Goal: Task Accomplishment & Management: Manage account settings

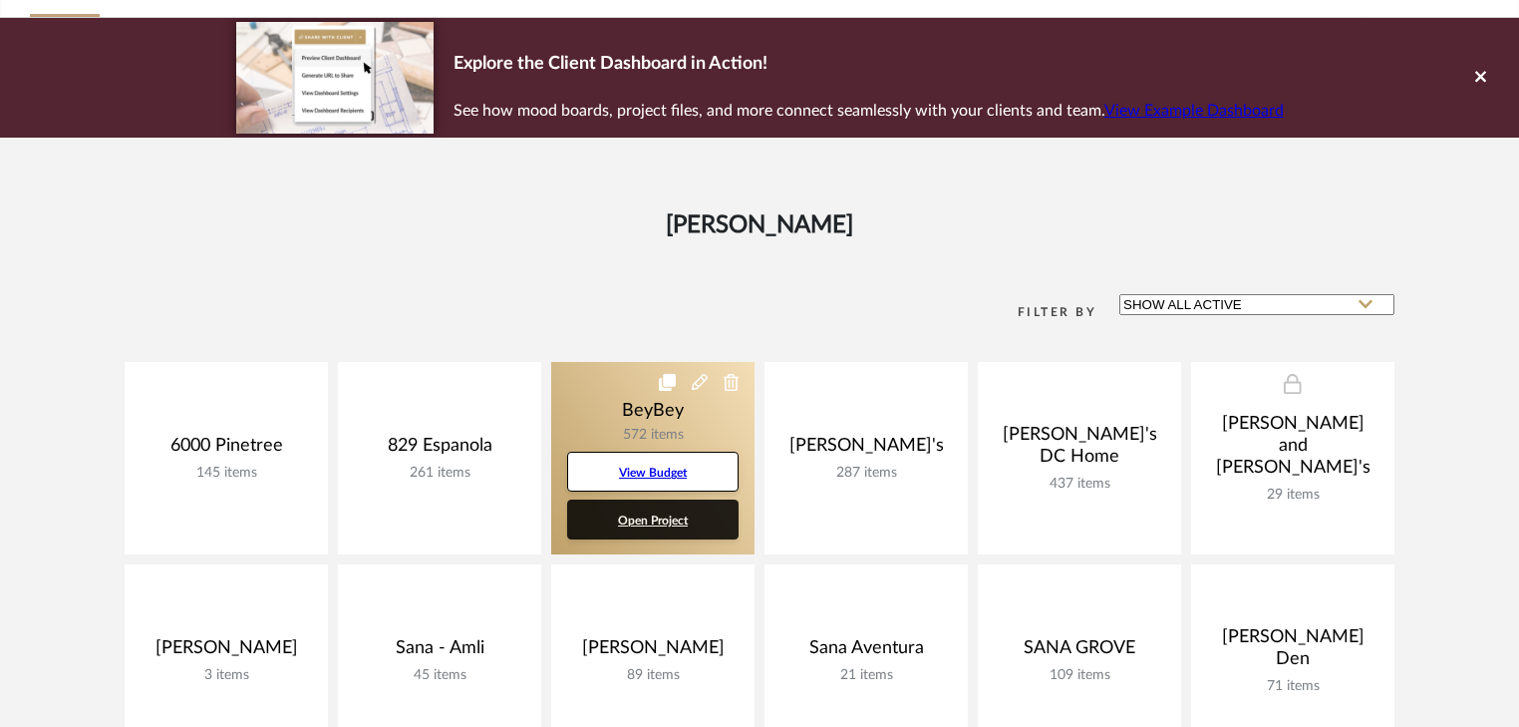
scroll to position [239, 0]
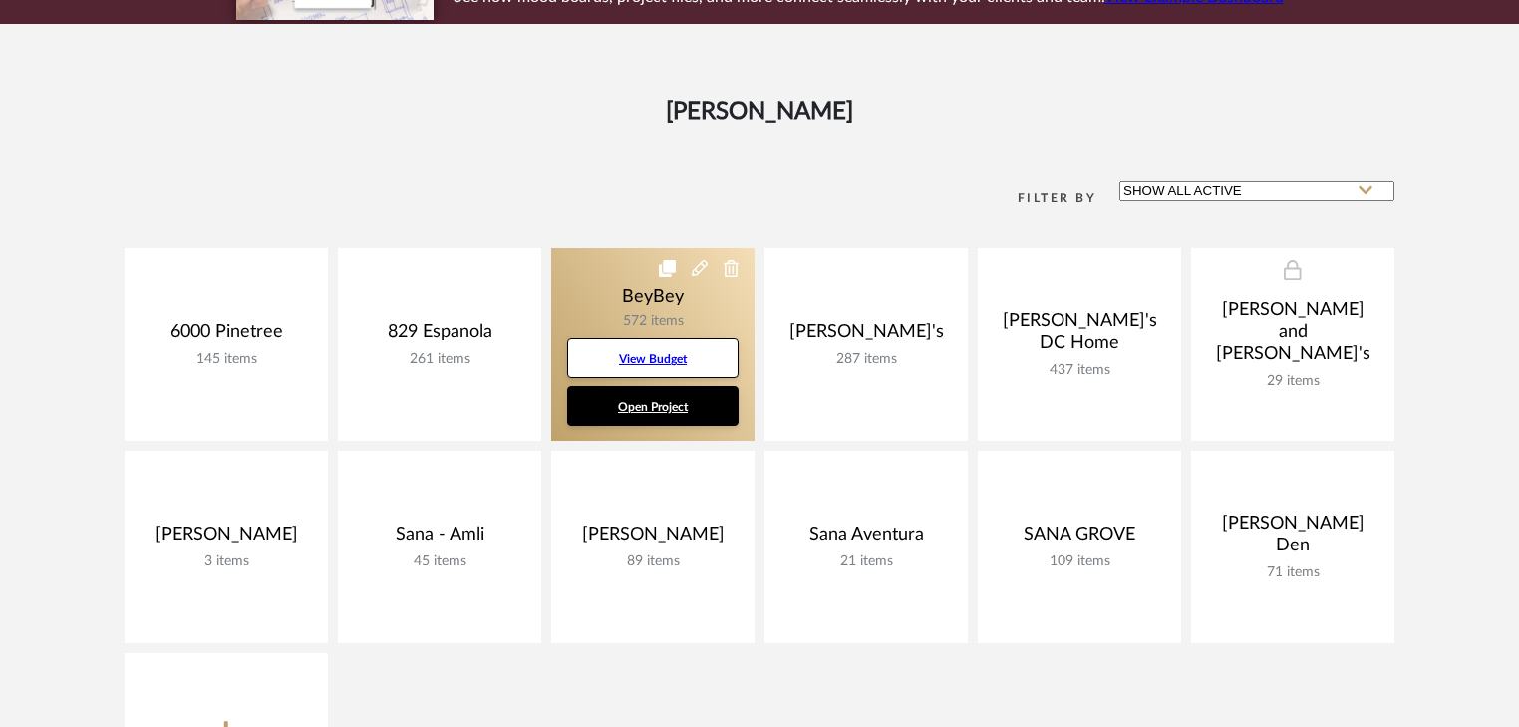
click at [630, 311] on link at bounding box center [652, 344] width 203 height 192
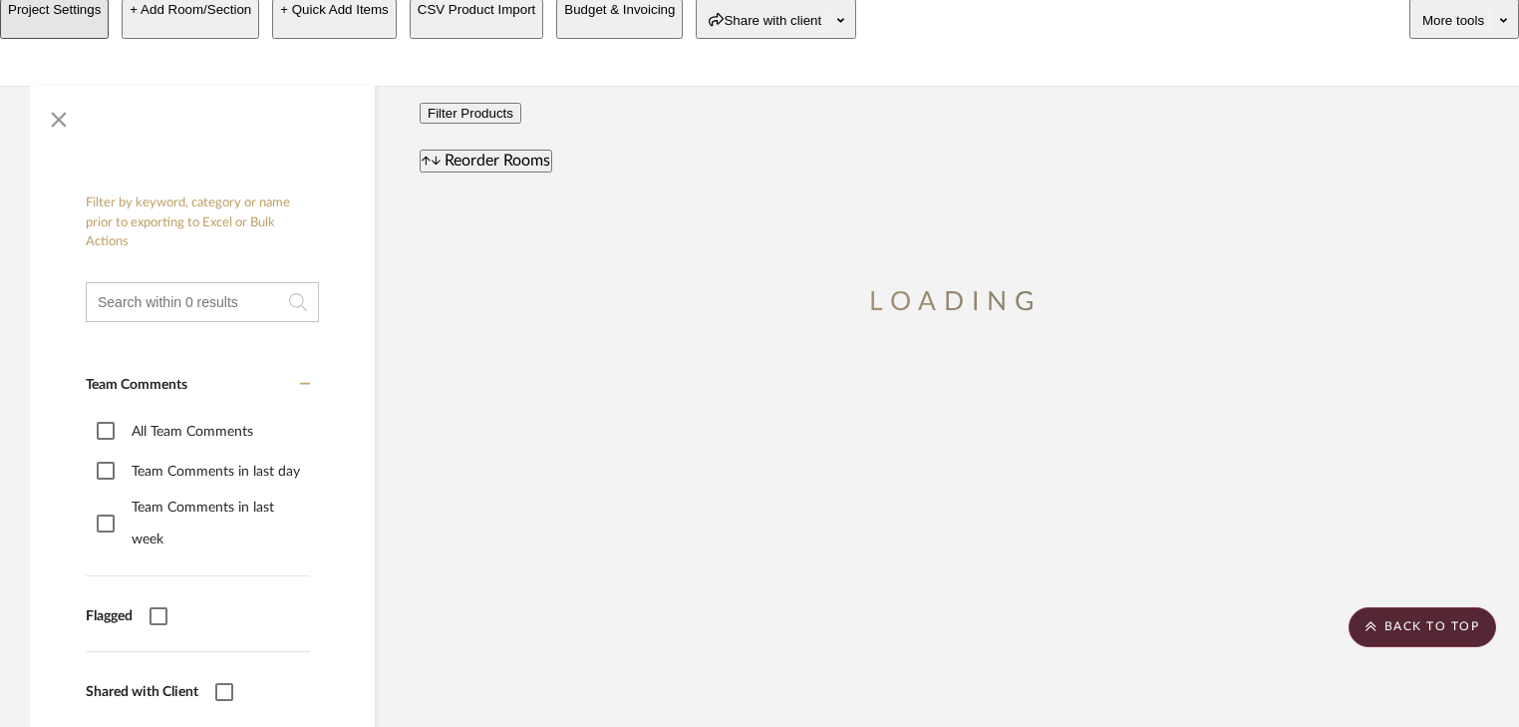
scroll to position [80, 0]
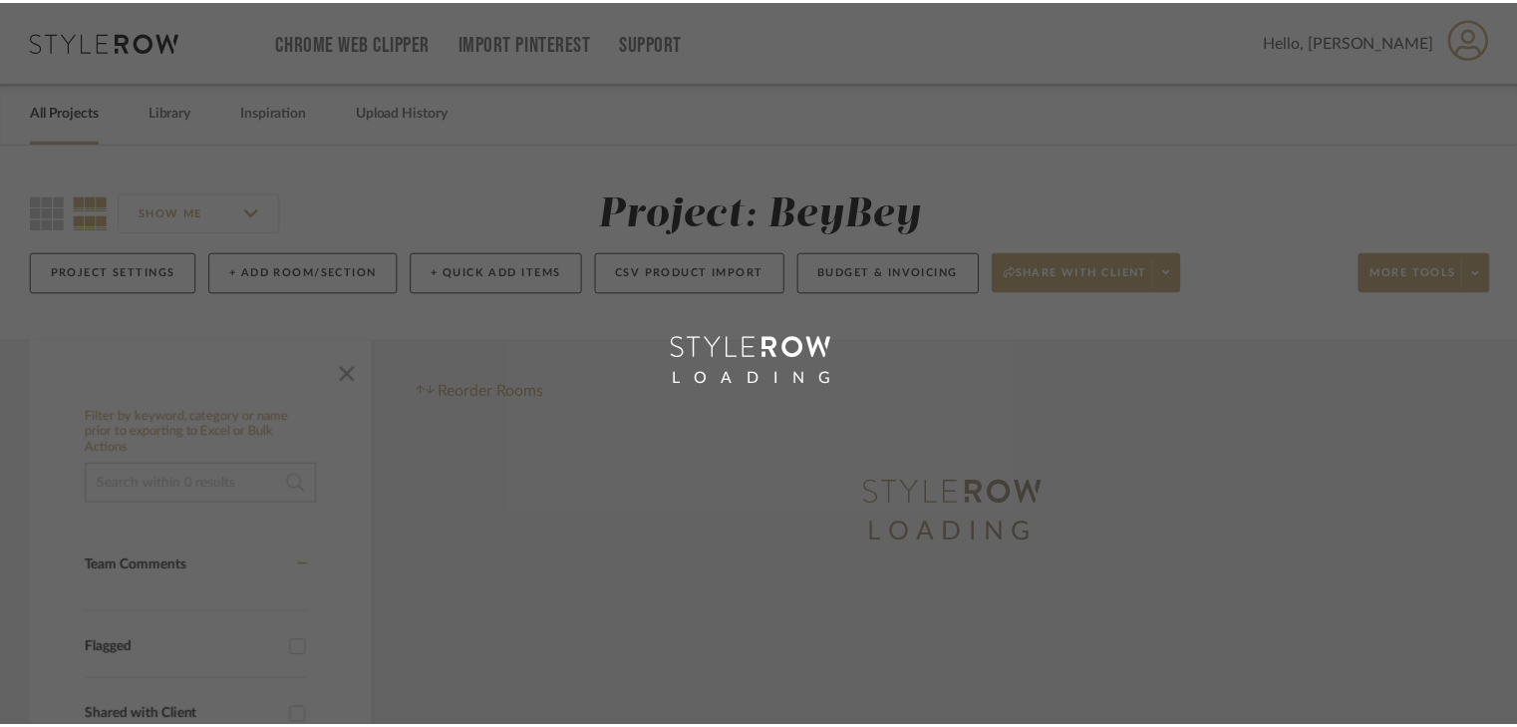
scroll to position [80, 0]
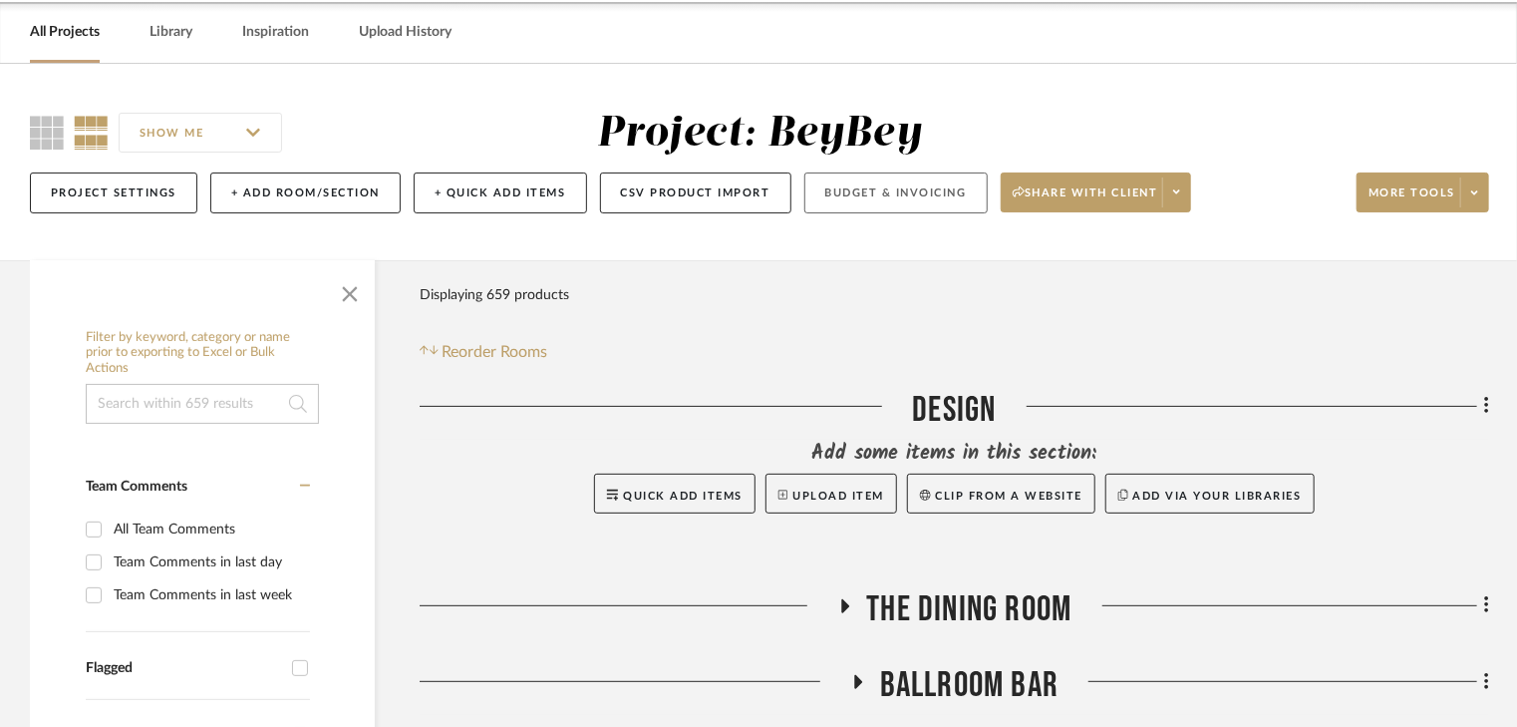
click at [890, 194] on button "Budget & Invoicing" at bounding box center [895, 192] width 183 height 41
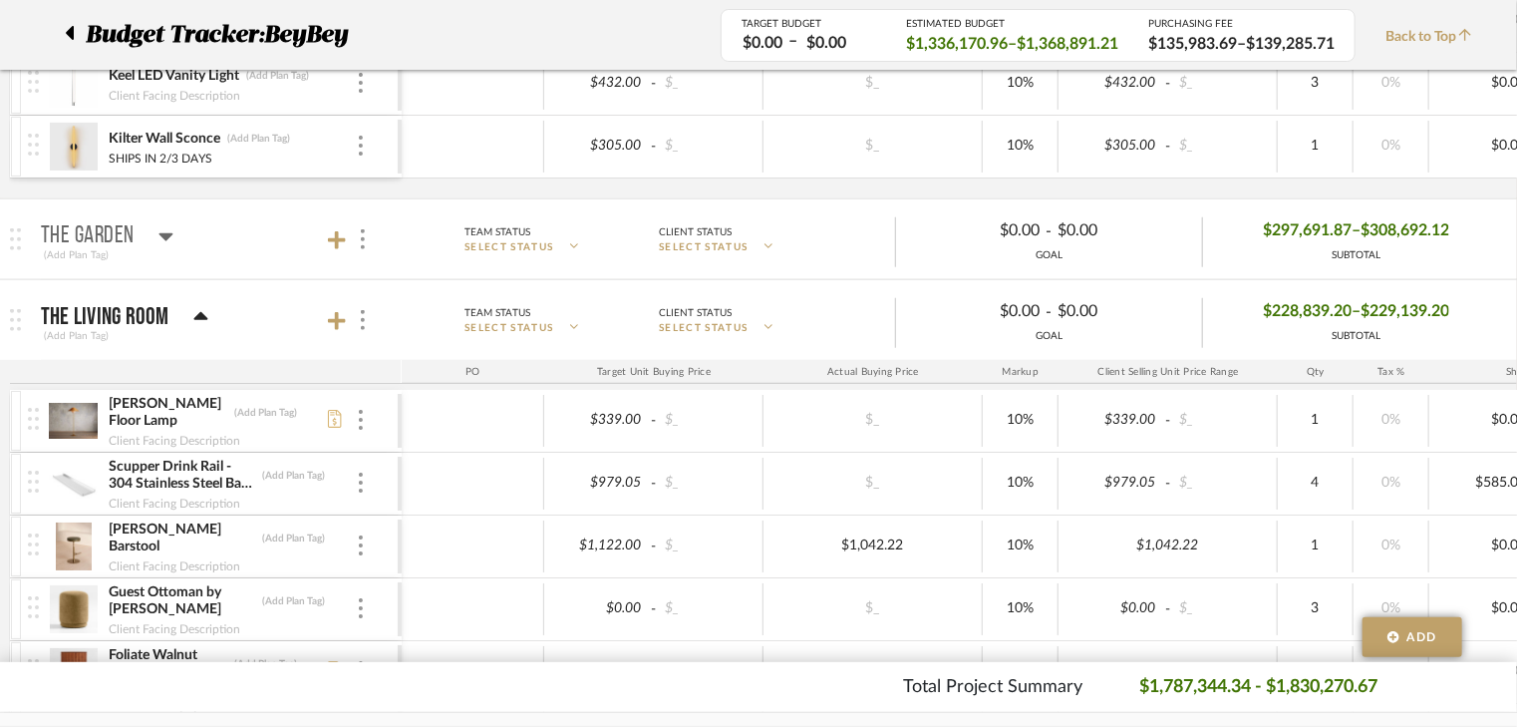
scroll to position [797, 0]
click at [198, 317] on icon at bounding box center [200, 317] width 14 height 8
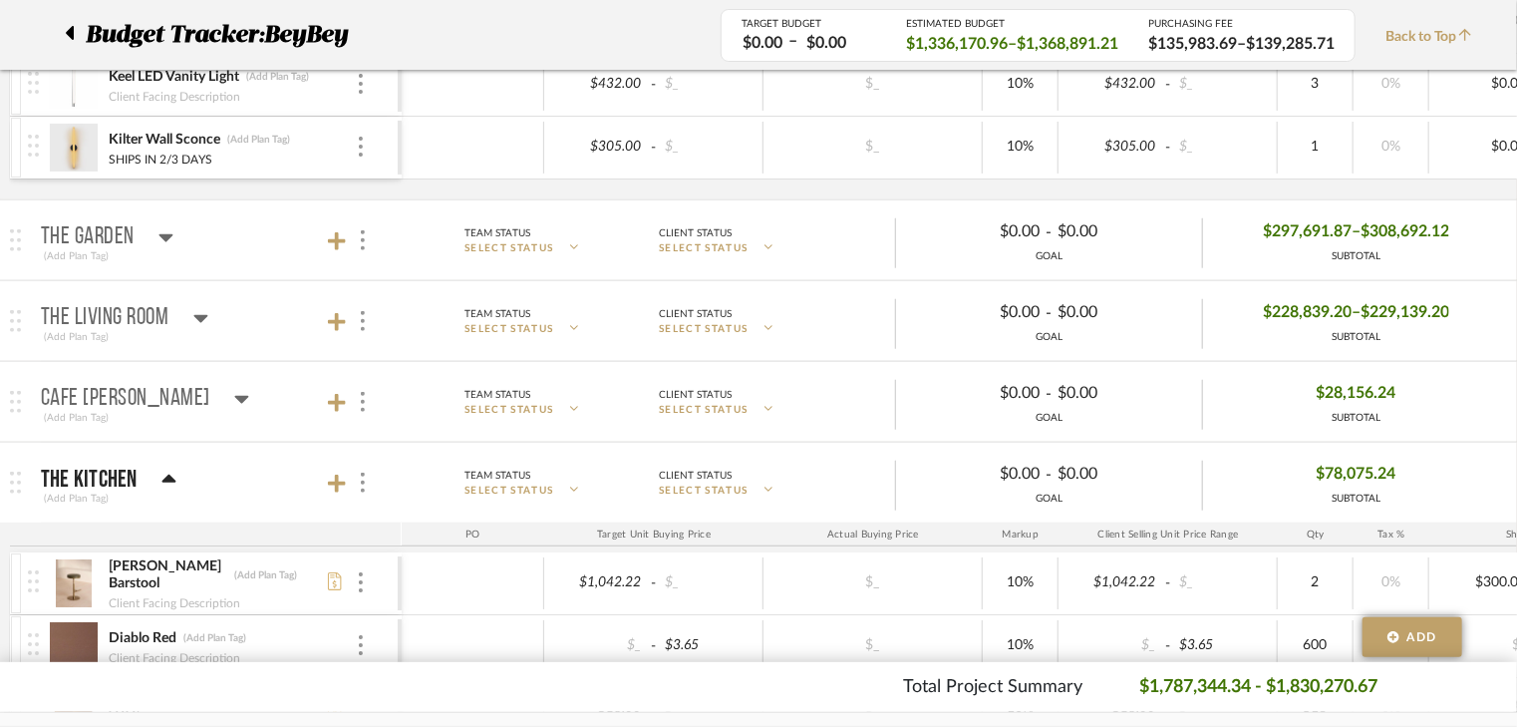
click at [199, 315] on icon at bounding box center [200, 319] width 14 height 8
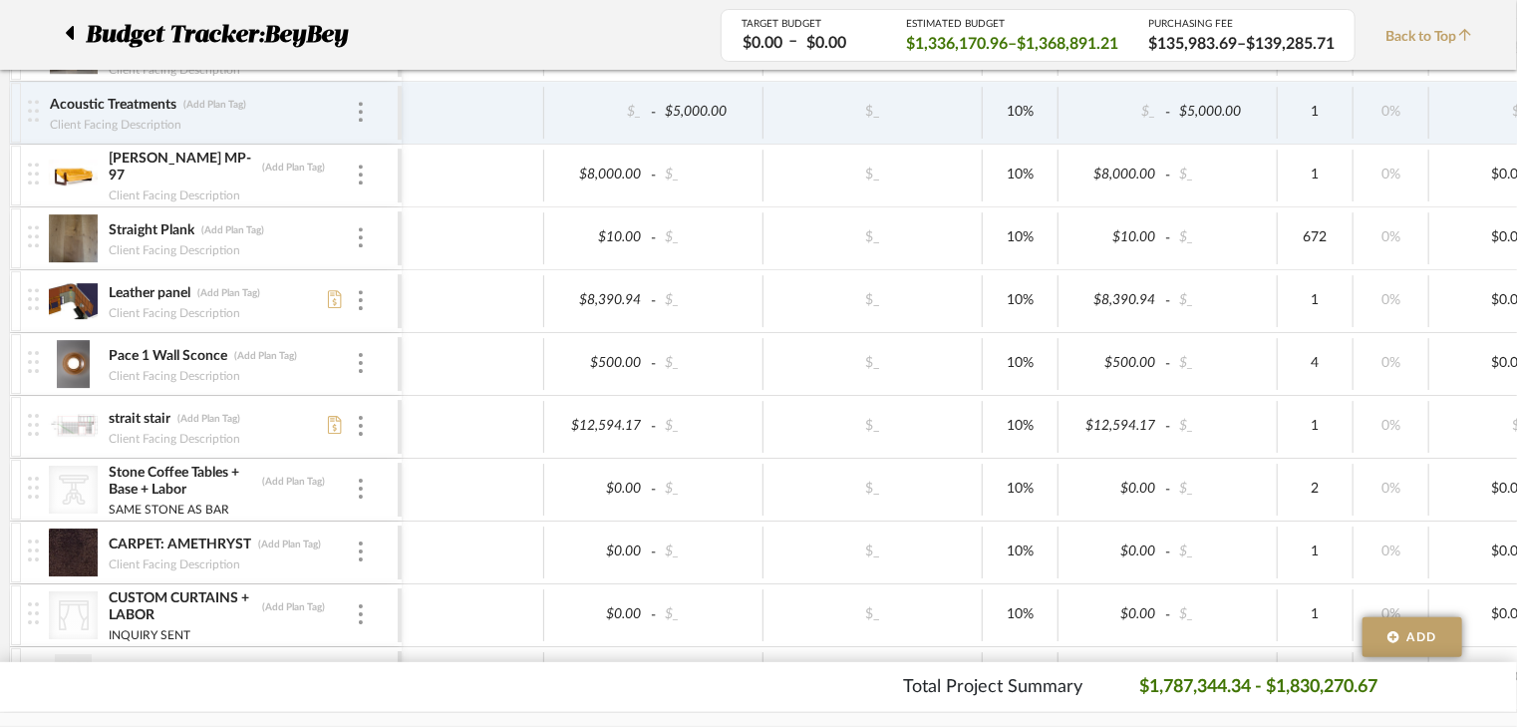
scroll to position [4305, 0]
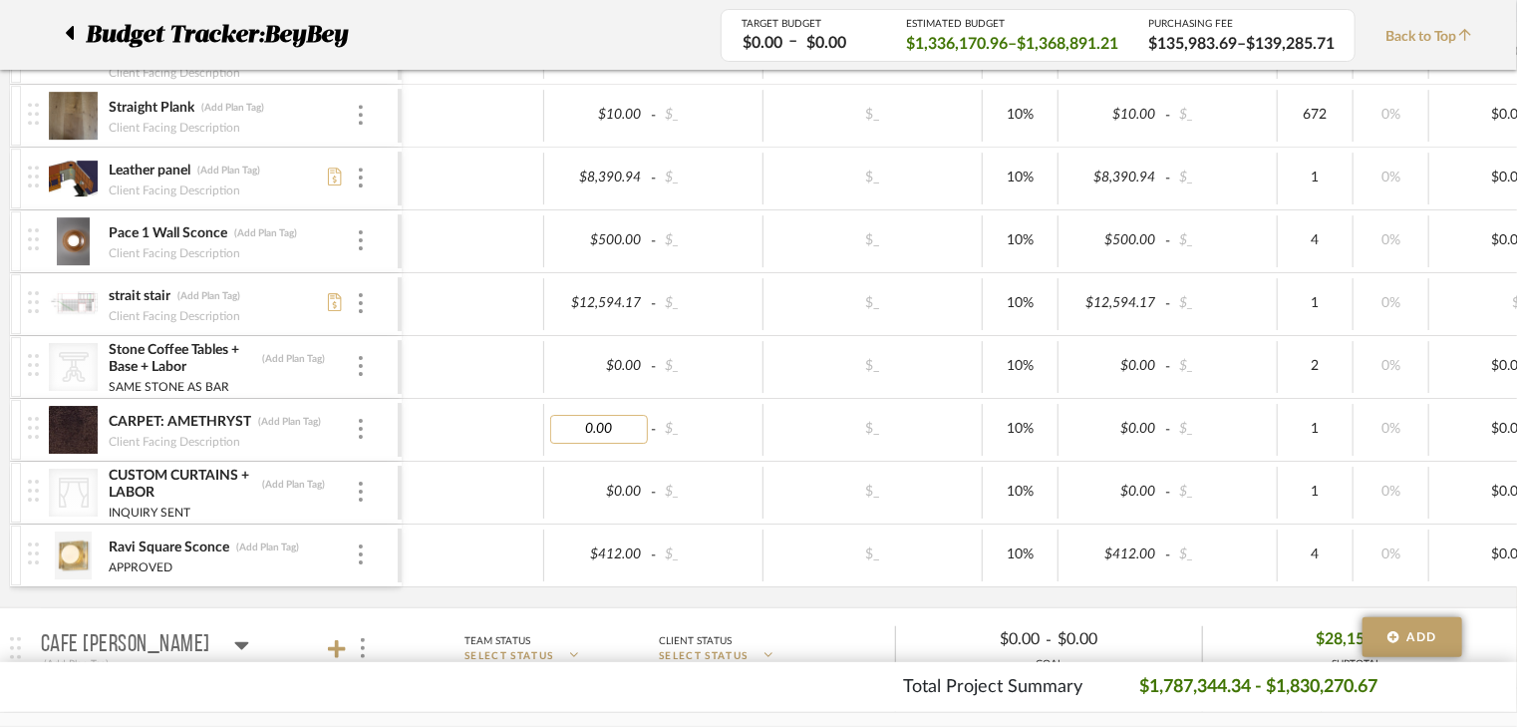
type input "7"
type input "9720"
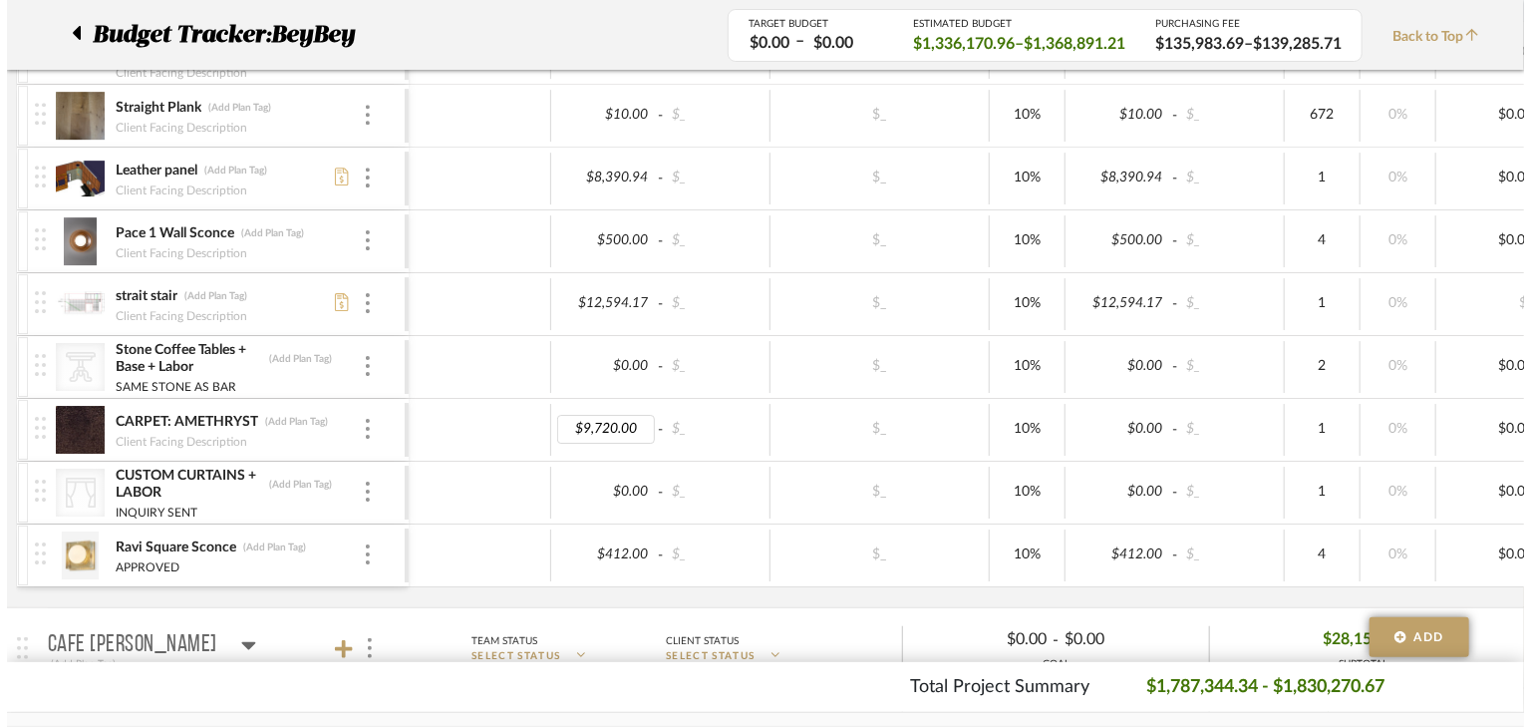
scroll to position [0, 0]
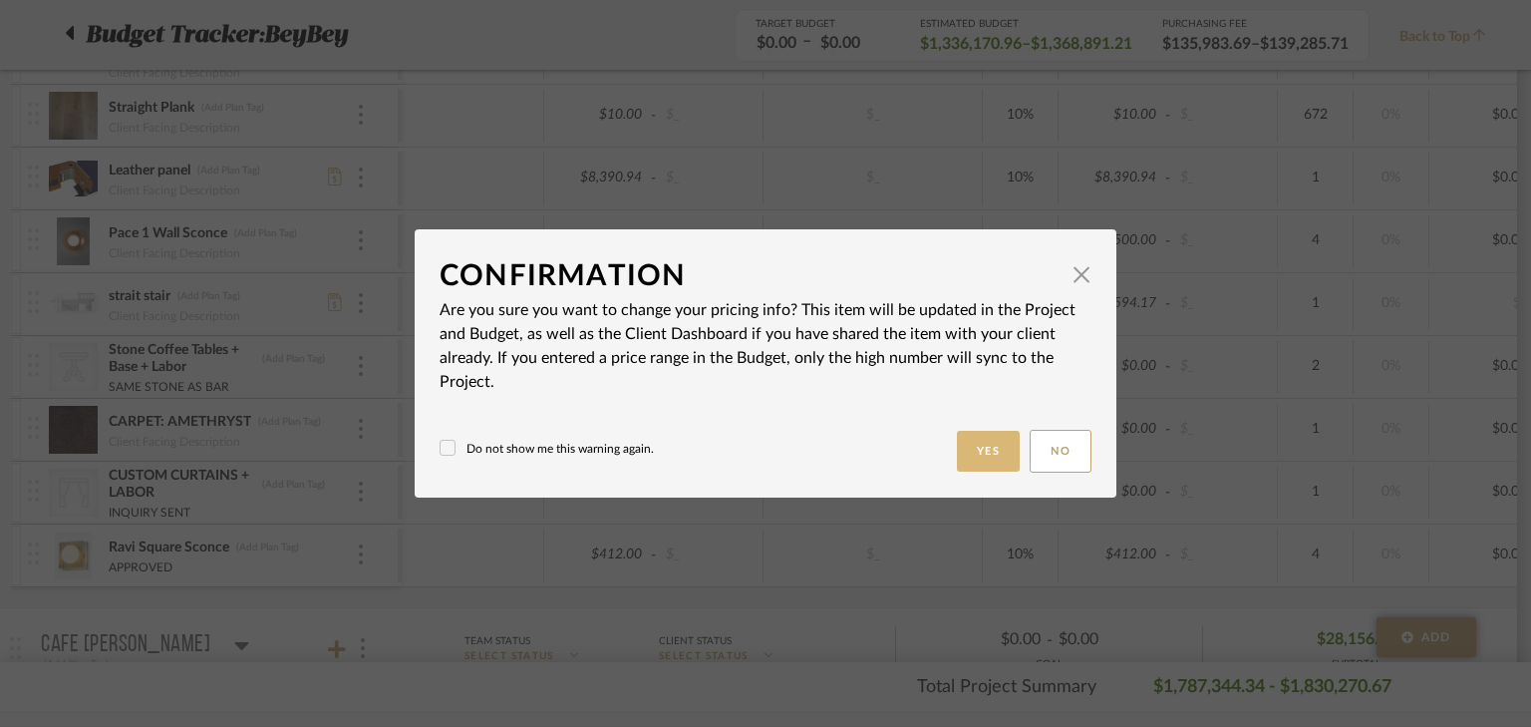
click at [979, 455] on button "Yes" at bounding box center [989, 451] width 64 height 41
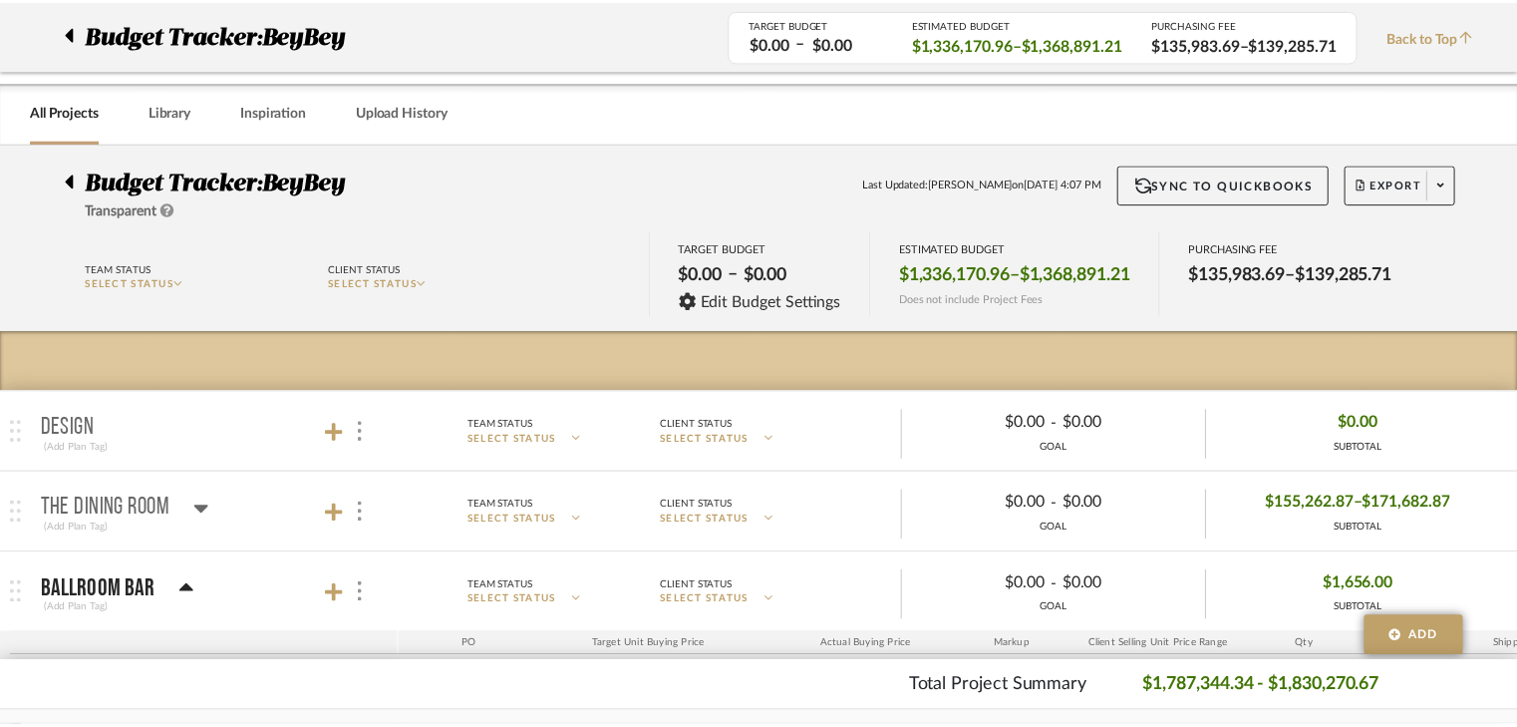
scroll to position [4305, 0]
